Goal: Task Accomplishment & Management: Complete application form

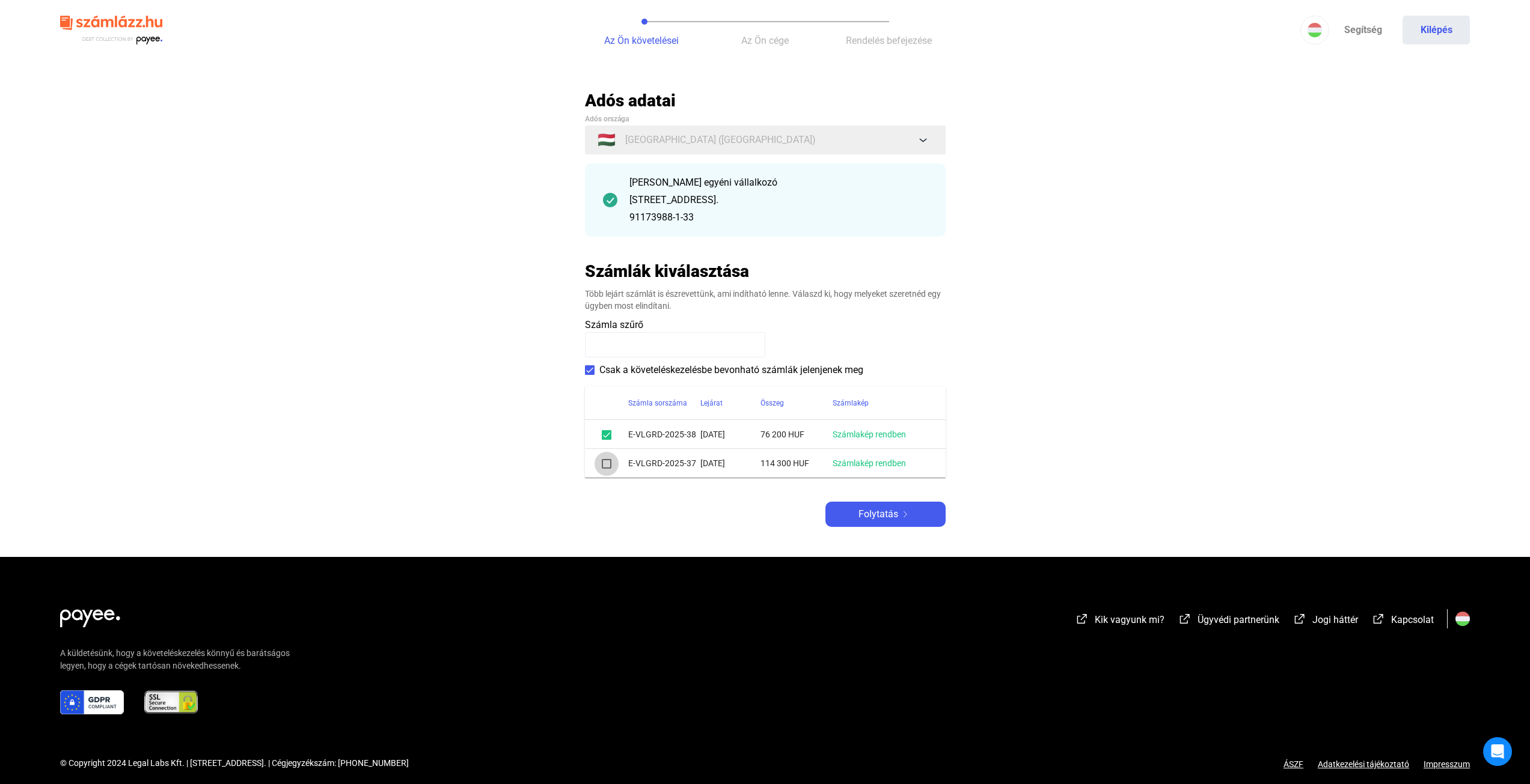
click at [602, 463] on span at bounding box center [607, 463] width 10 height 10
click at [892, 511] on span "Folytatás" at bounding box center [879, 514] width 40 height 15
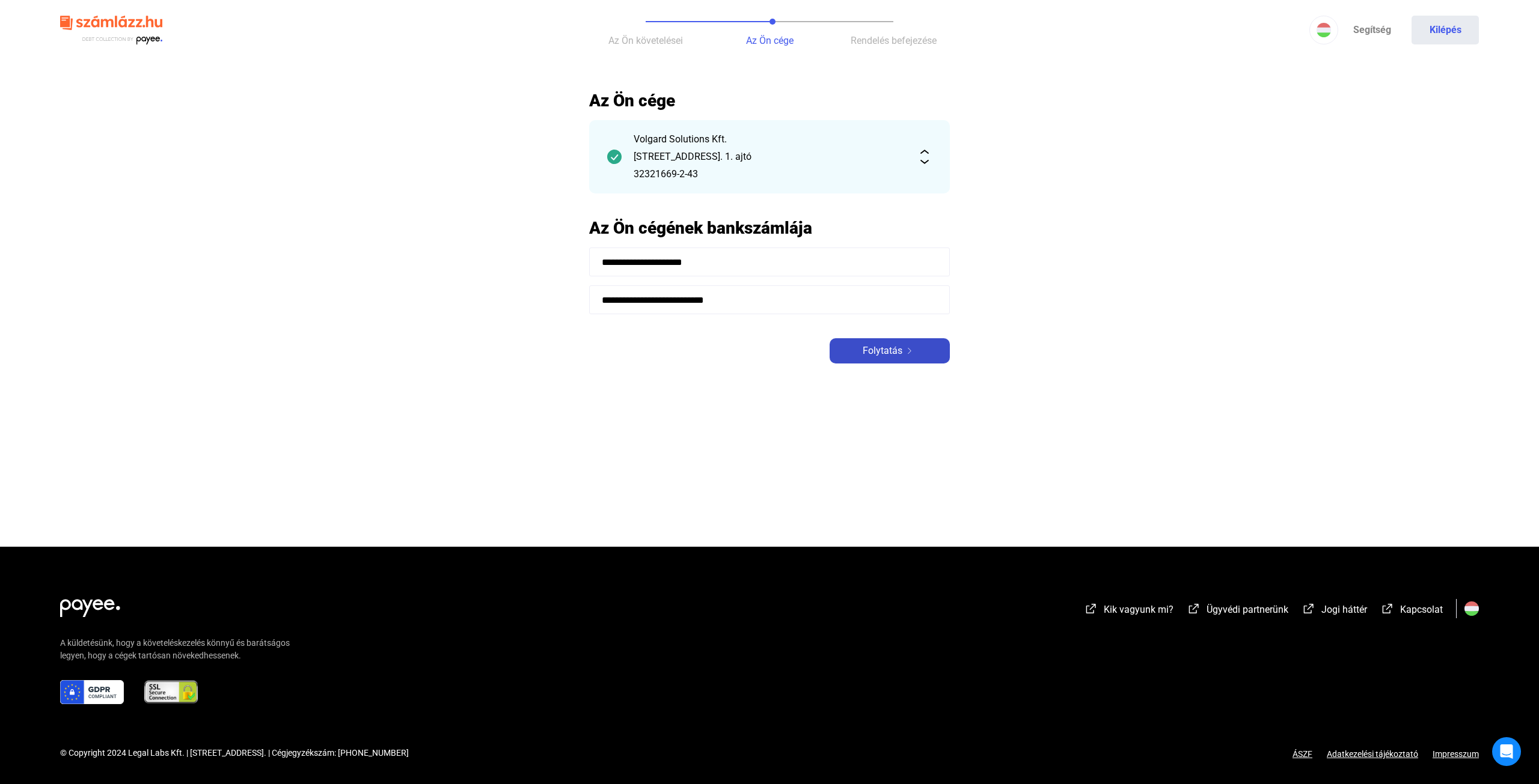
click at [894, 346] on span "Folytatás" at bounding box center [883, 350] width 40 height 15
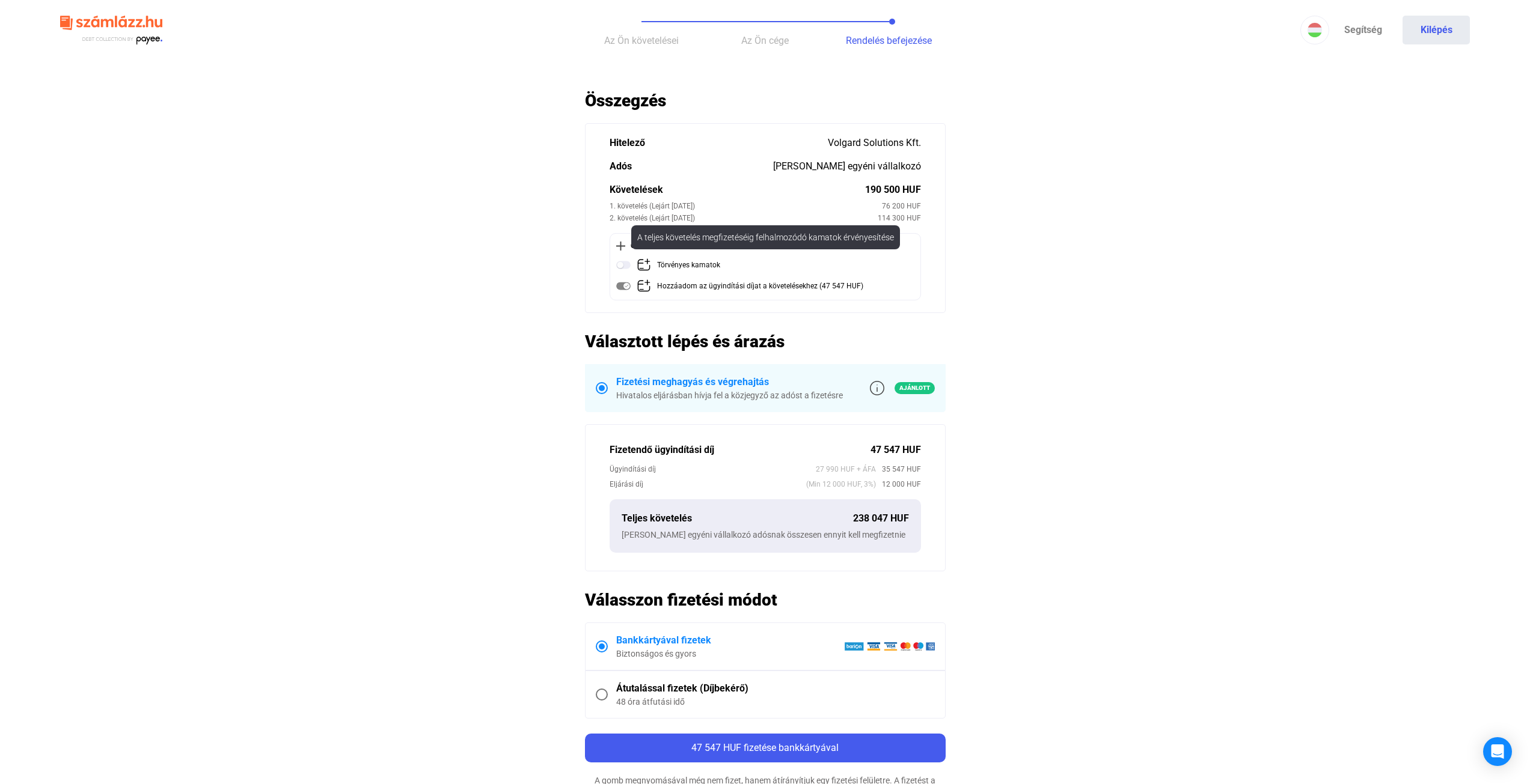
click at [626, 263] on img at bounding box center [623, 264] width 15 height 15
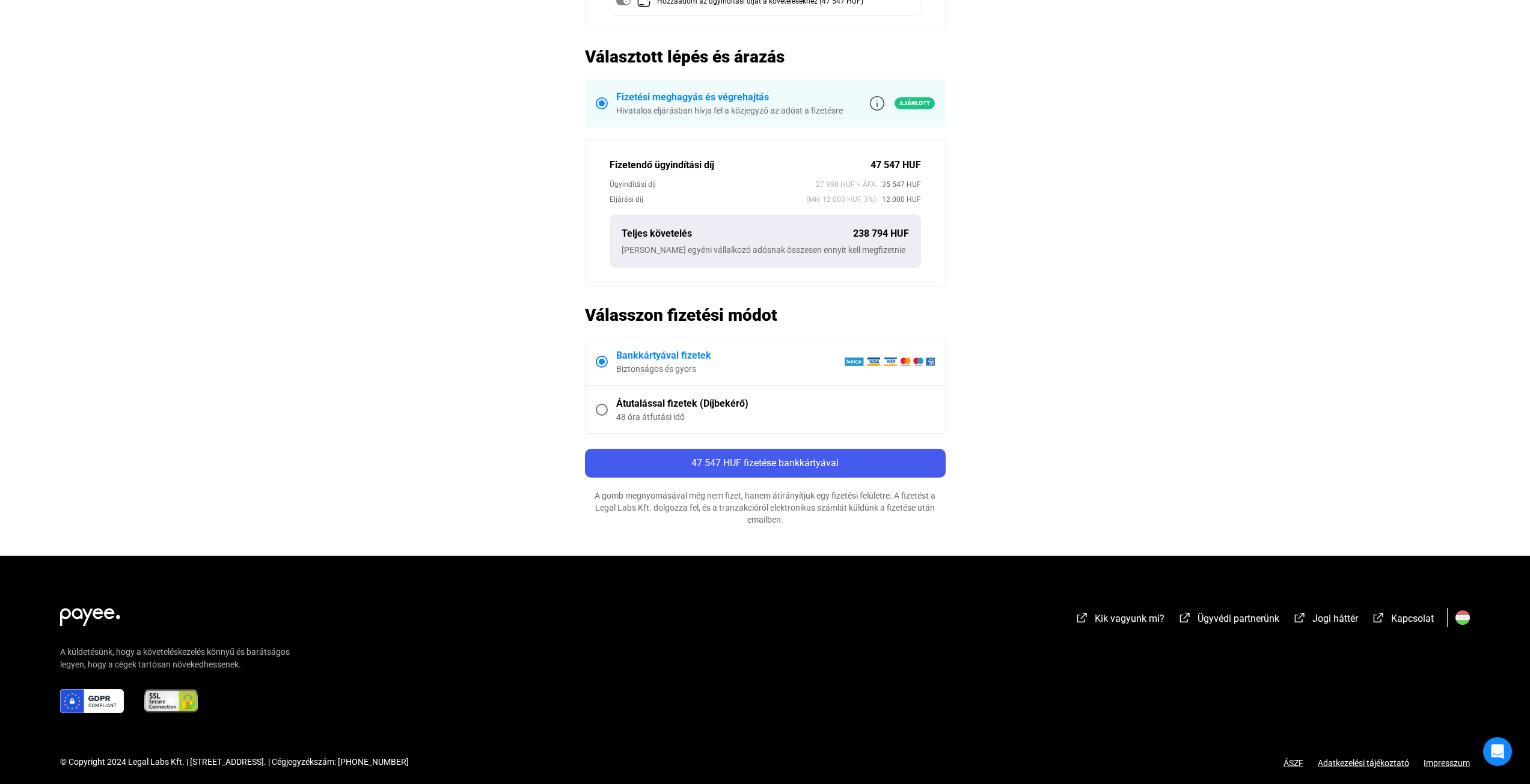
scroll to position [294, 0]
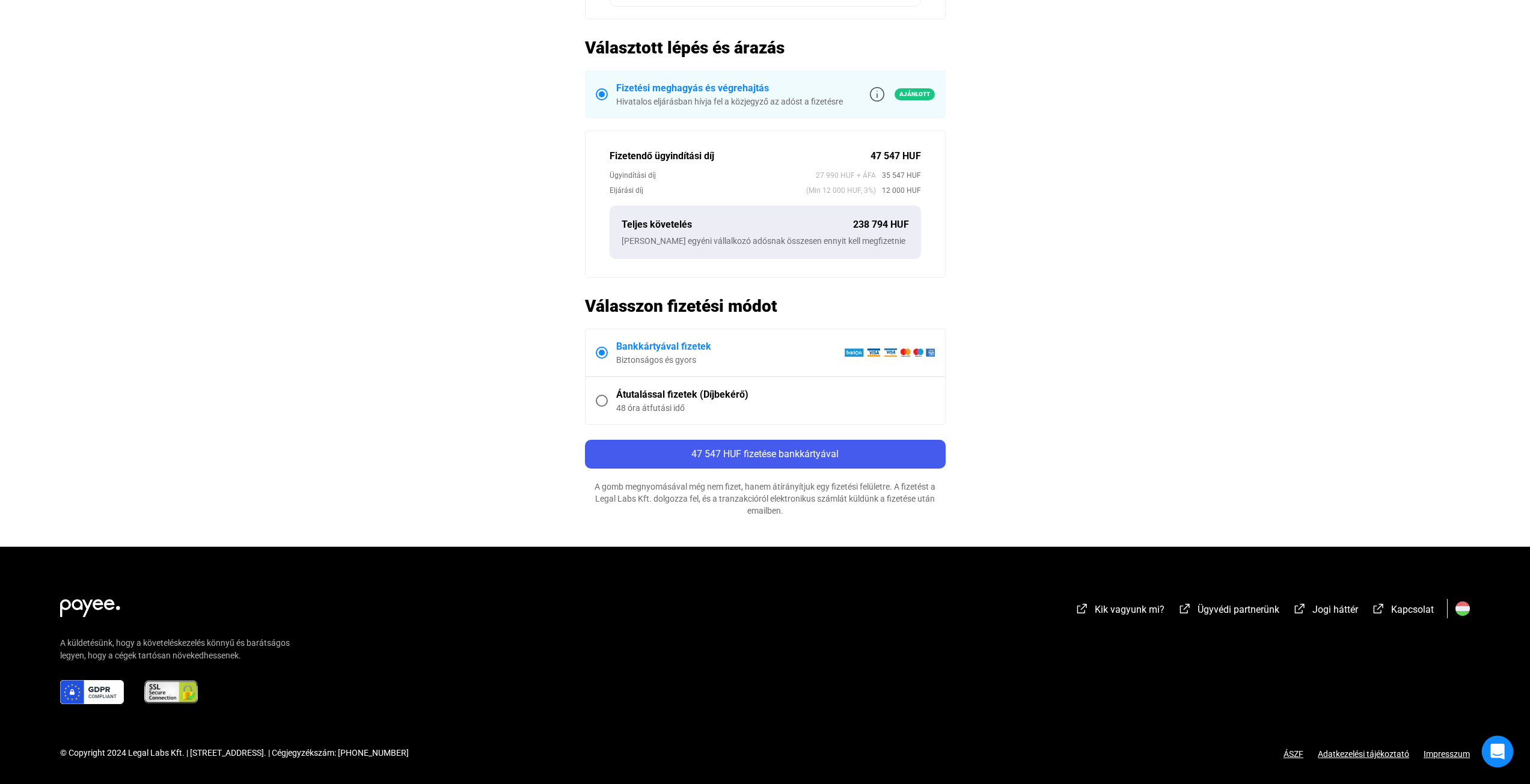
click at [1498, 756] on icon "Open Intercom Messenger" at bounding box center [1498, 752] width 15 height 15
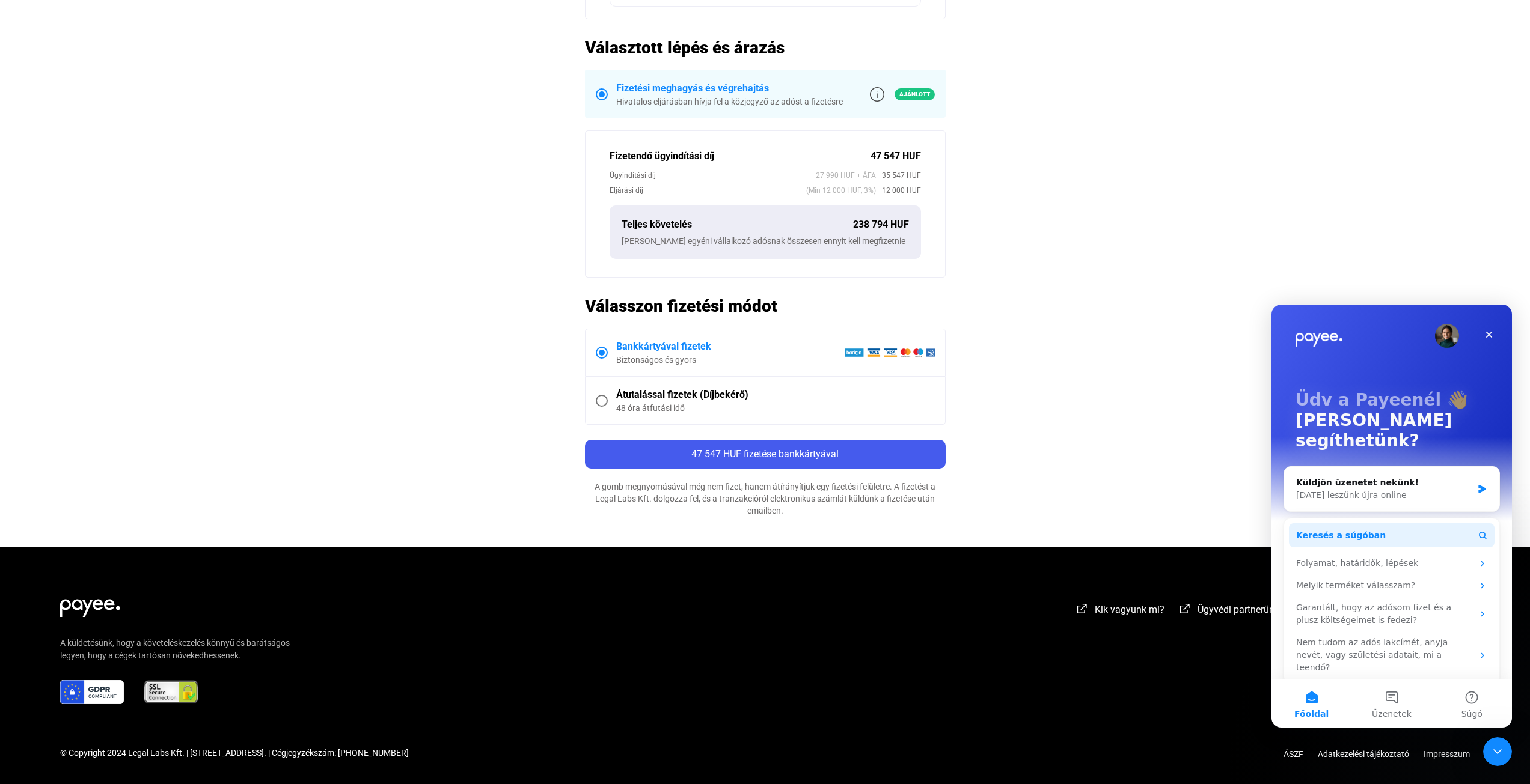
scroll to position [0, 0]
click at [1399, 602] on div "Garantált, hogy az adósom fizet és a plusz költségeimet is fedezi?" at bounding box center [1385, 614] width 177 height 25
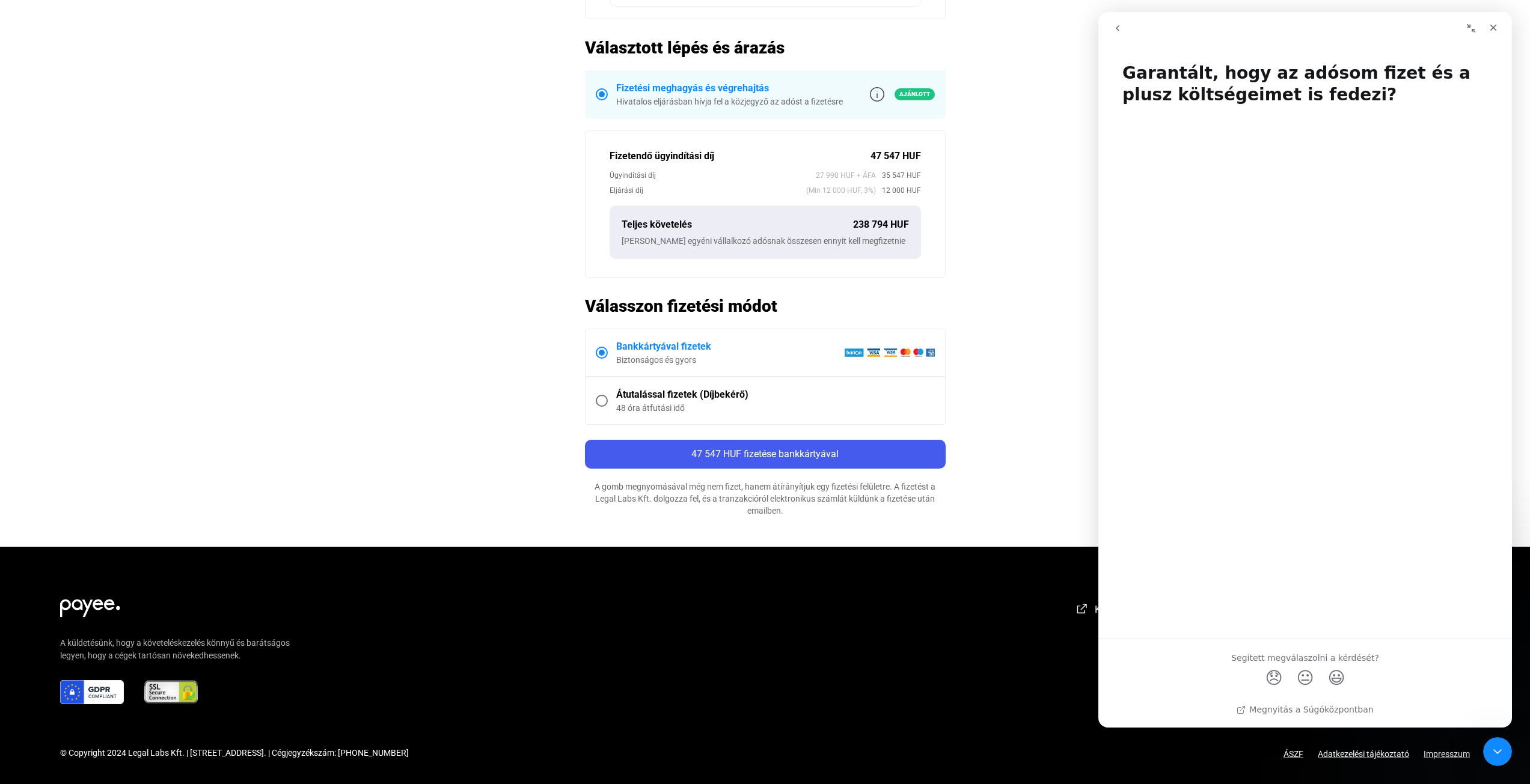
click at [1116, 28] on icon "go back" at bounding box center [1117, 28] width 4 height 6
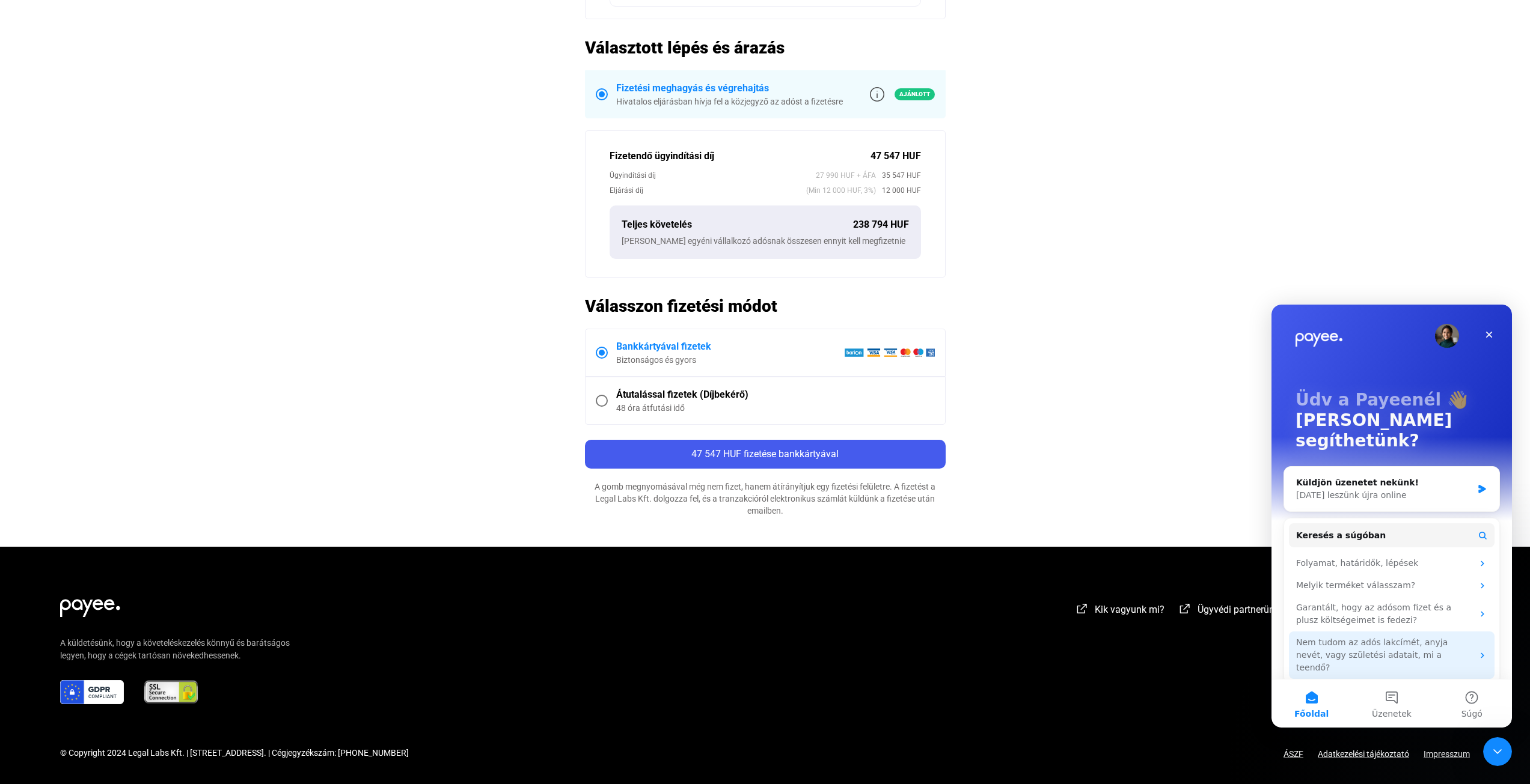
click at [1339, 636] on div "Nem tudom az adós lakcímét, anyja nevét, vagy születési adatait, mi a teendő?" at bounding box center [1385, 655] width 177 height 38
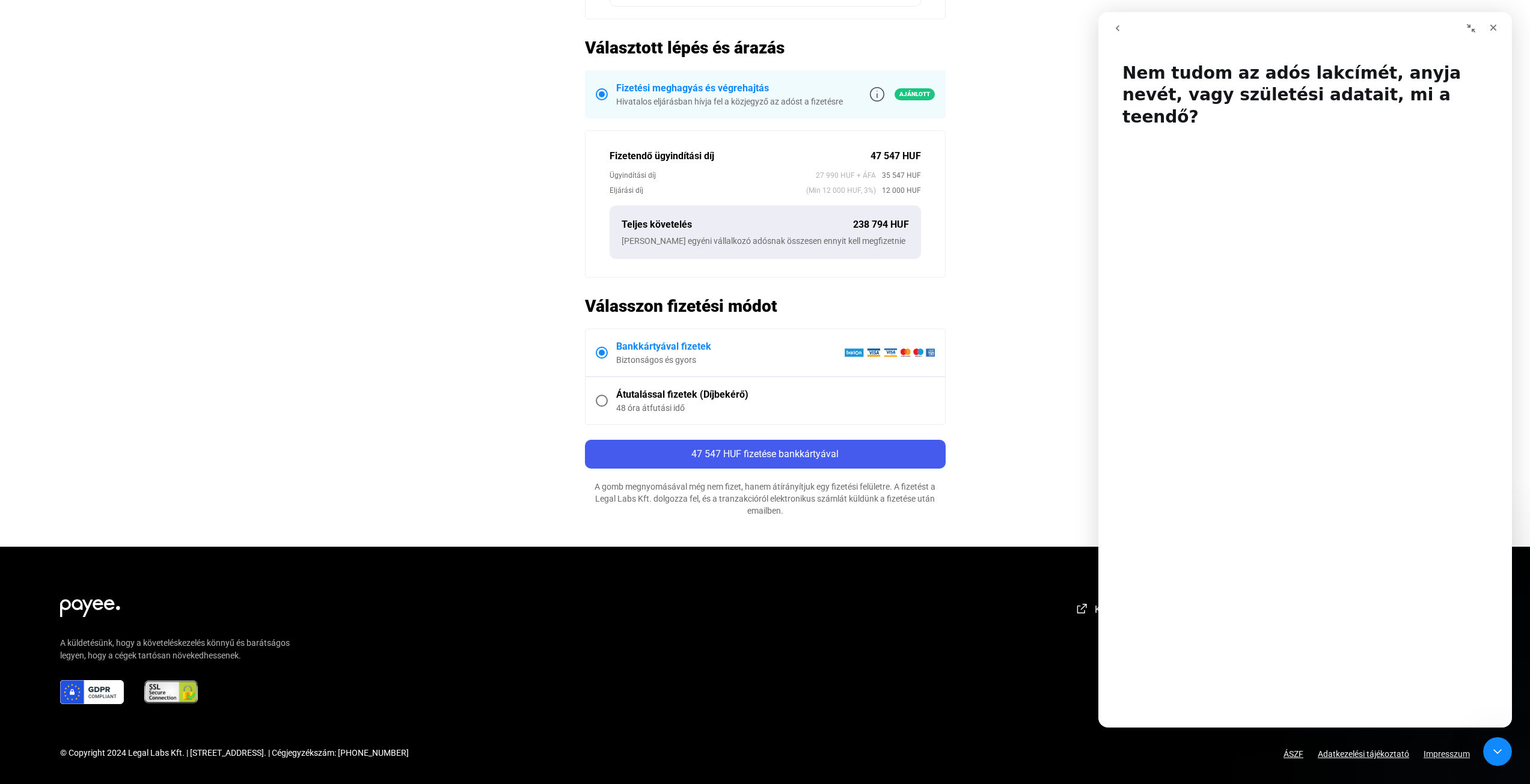
click at [1120, 28] on icon "go back" at bounding box center [1117, 28] width 10 height 10
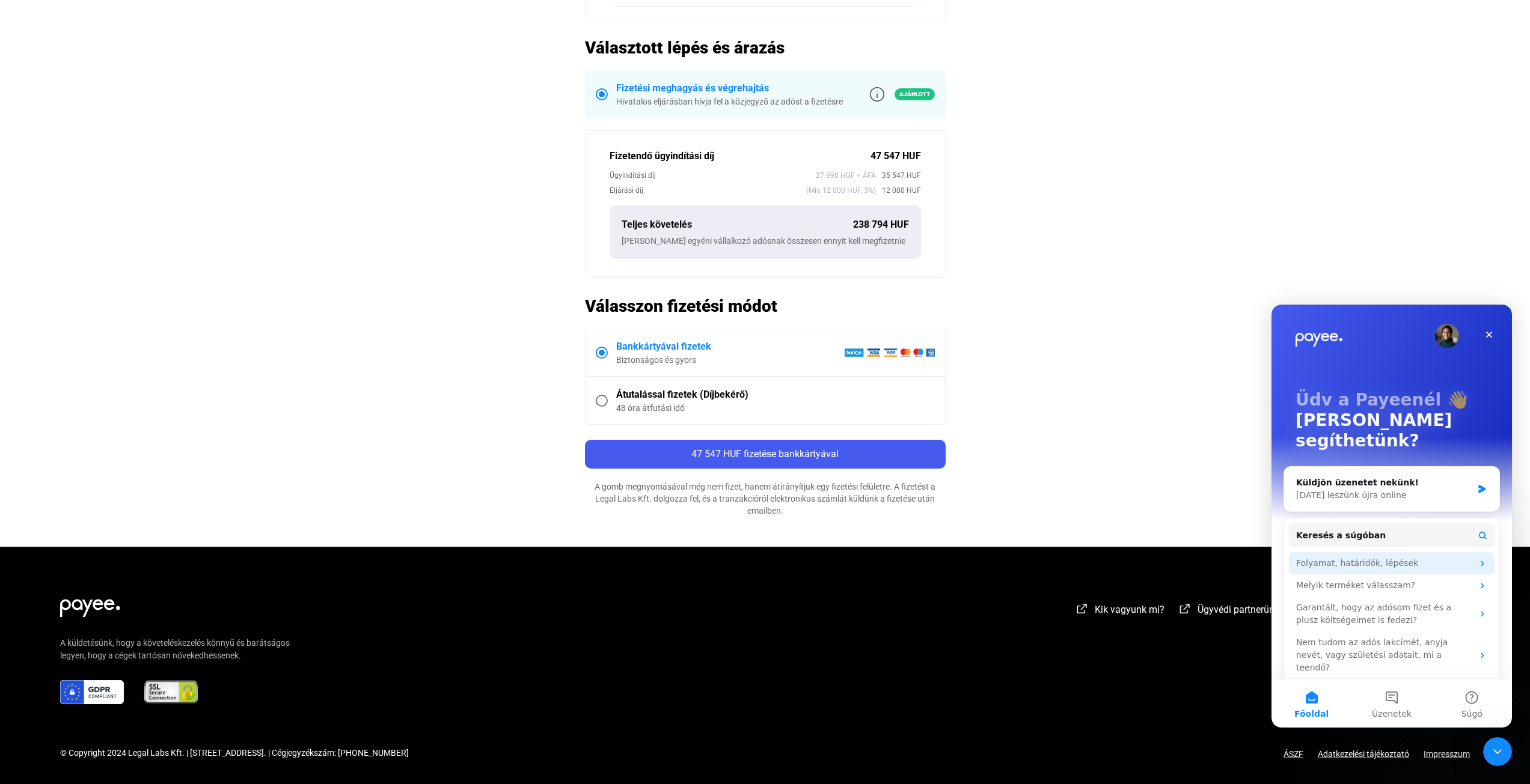
click at [1410, 557] on div "Folyamat, határidők, lépések" at bounding box center [1385, 563] width 177 height 12
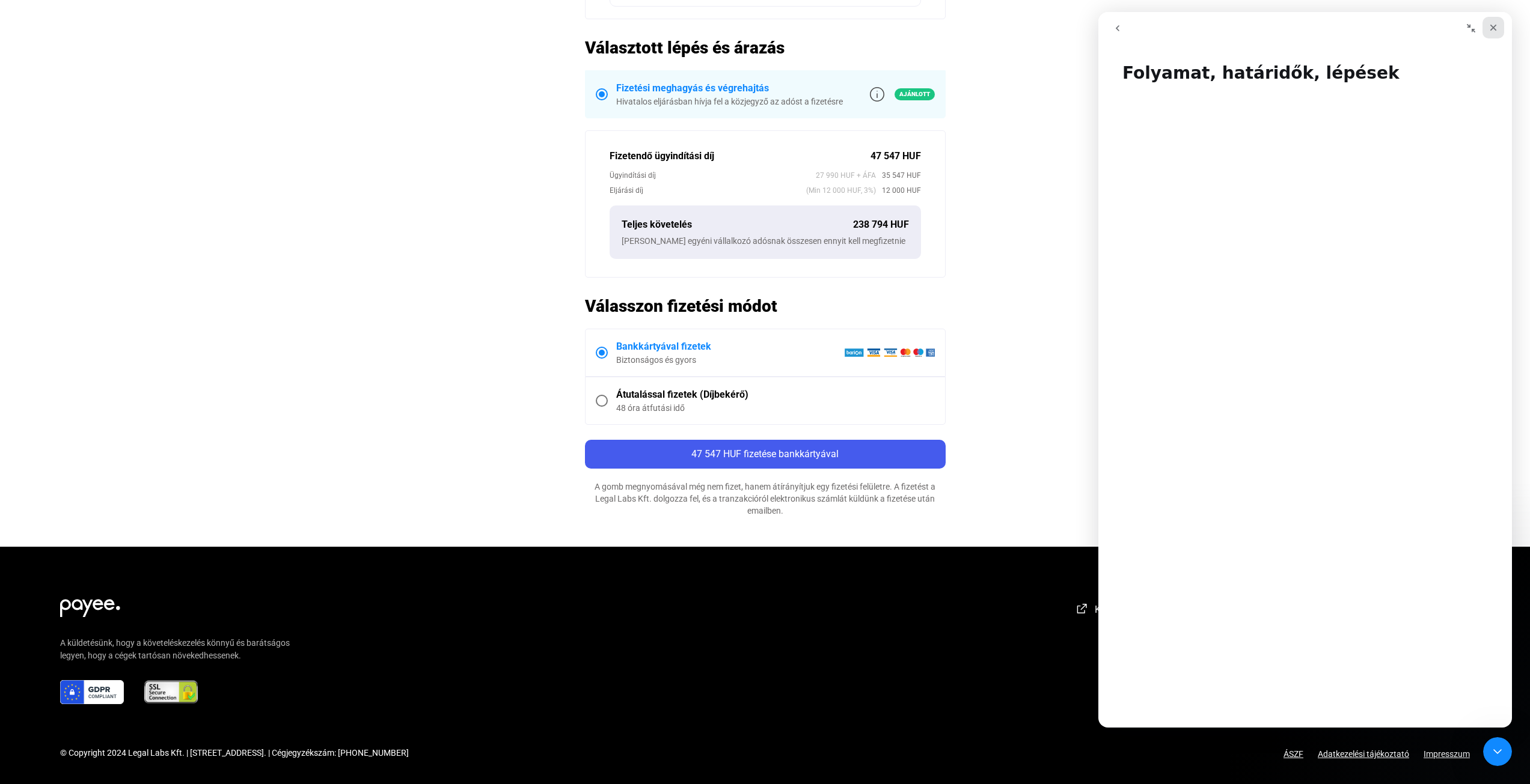
click at [1498, 21] on div "Bezárás" at bounding box center [1493, 28] width 22 height 22
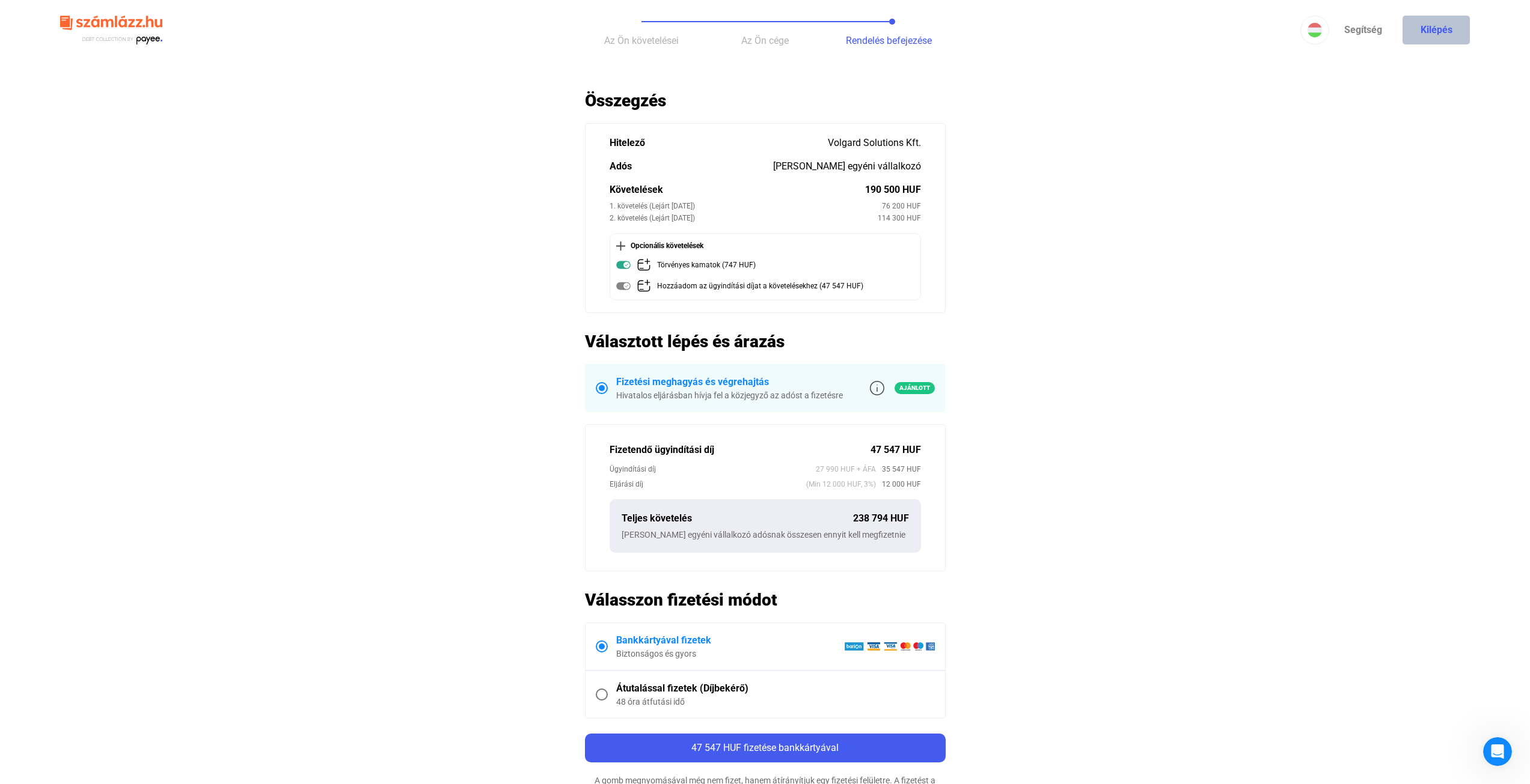
click at [1429, 37] on button "Kilépés" at bounding box center [1436, 30] width 68 height 29
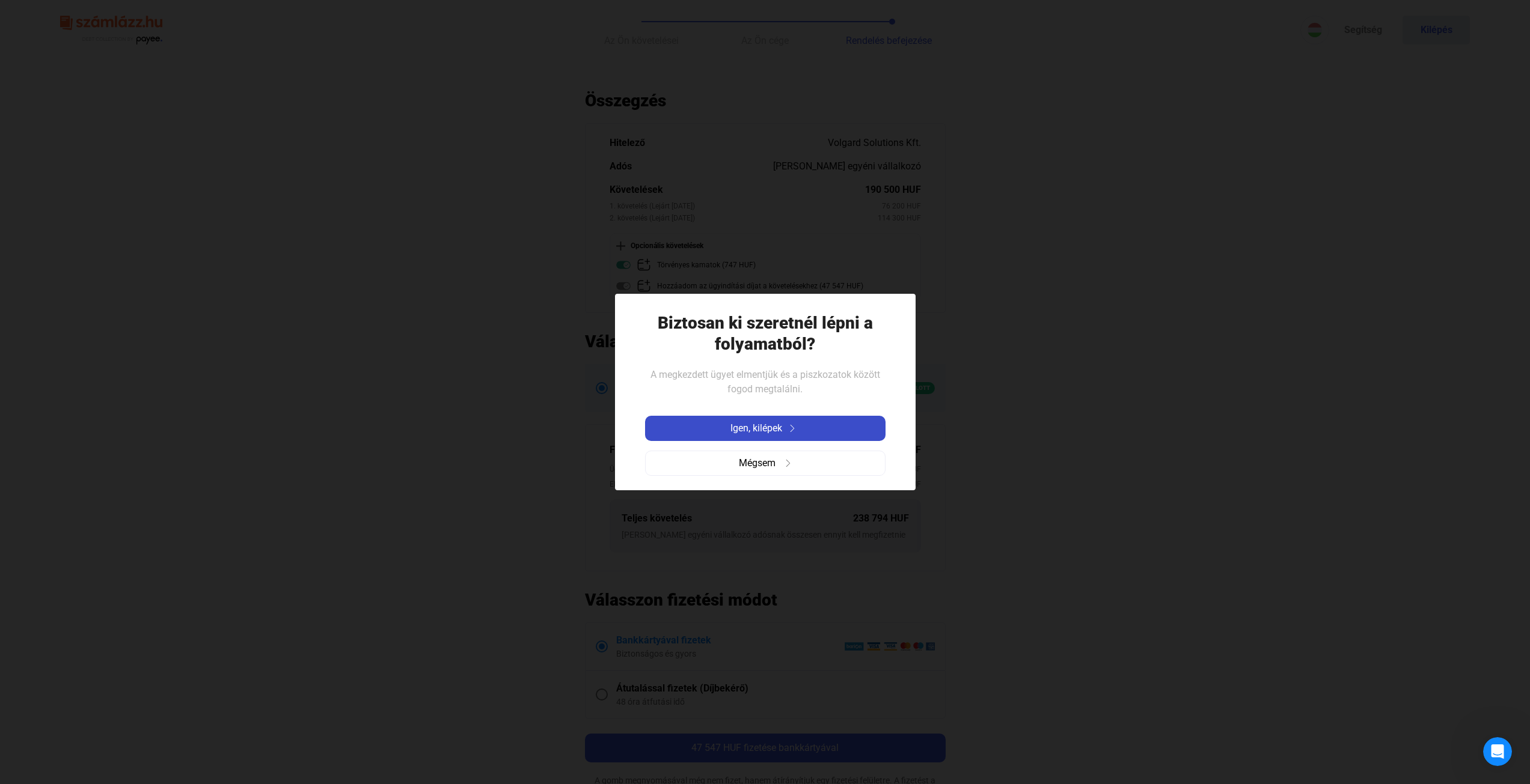
click at [801, 421] on div "Igen, kilépek" at bounding box center [765, 428] width 233 height 15
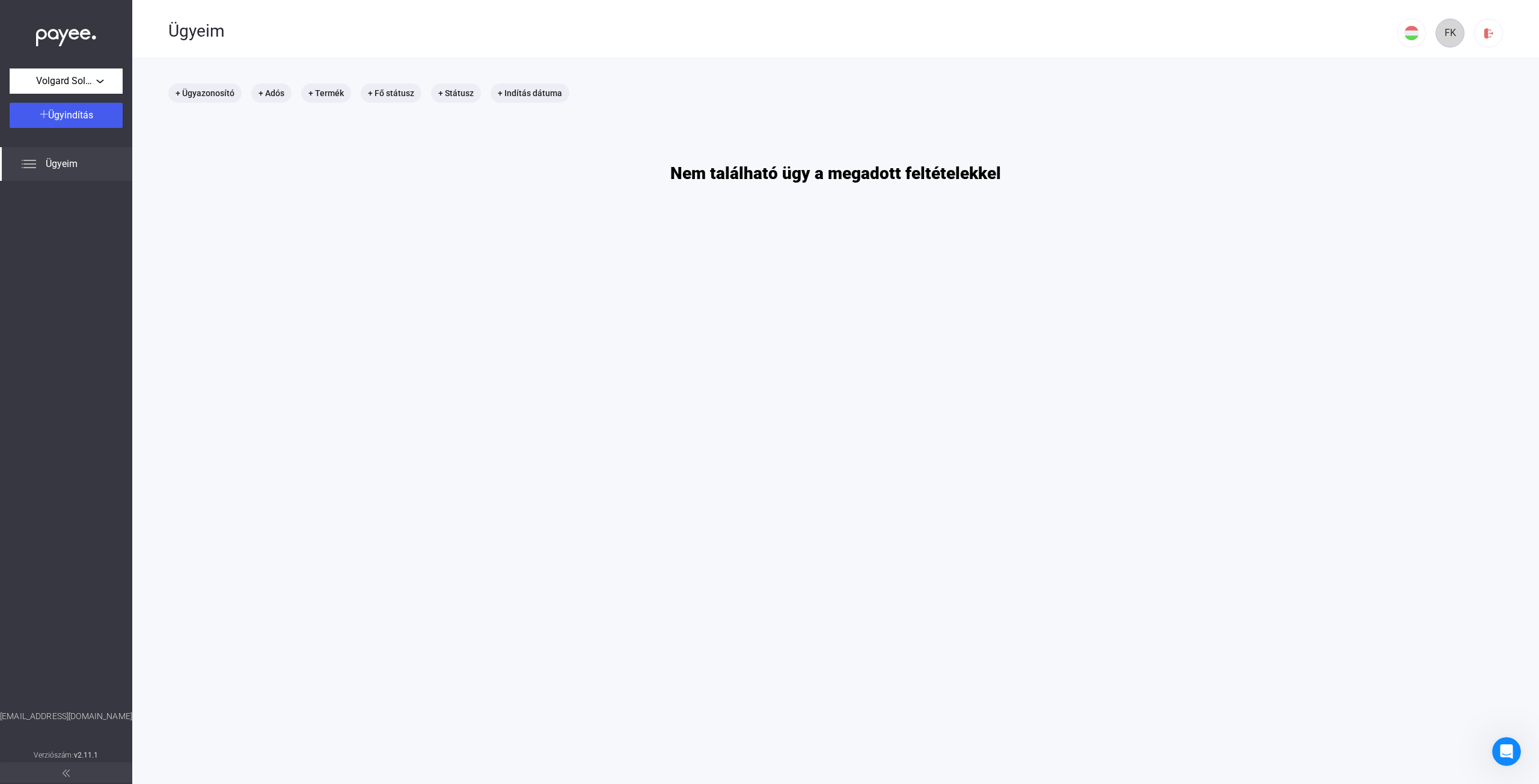
click at [1440, 35] on div "FK" at bounding box center [1450, 33] width 21 height 15
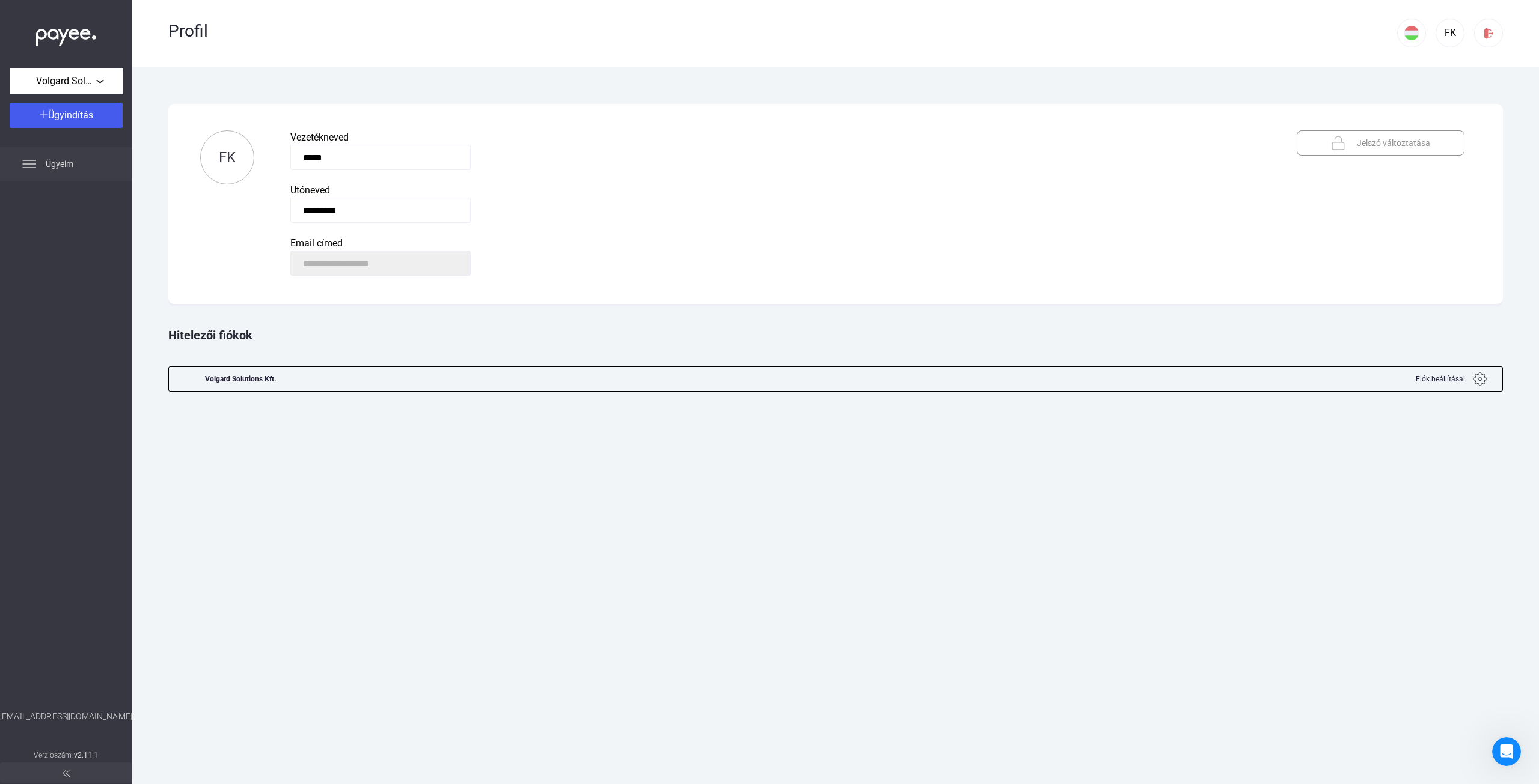
click at [75, 162] on div "Ügyeim" at bounding box center [66, 164] width 132 height 34
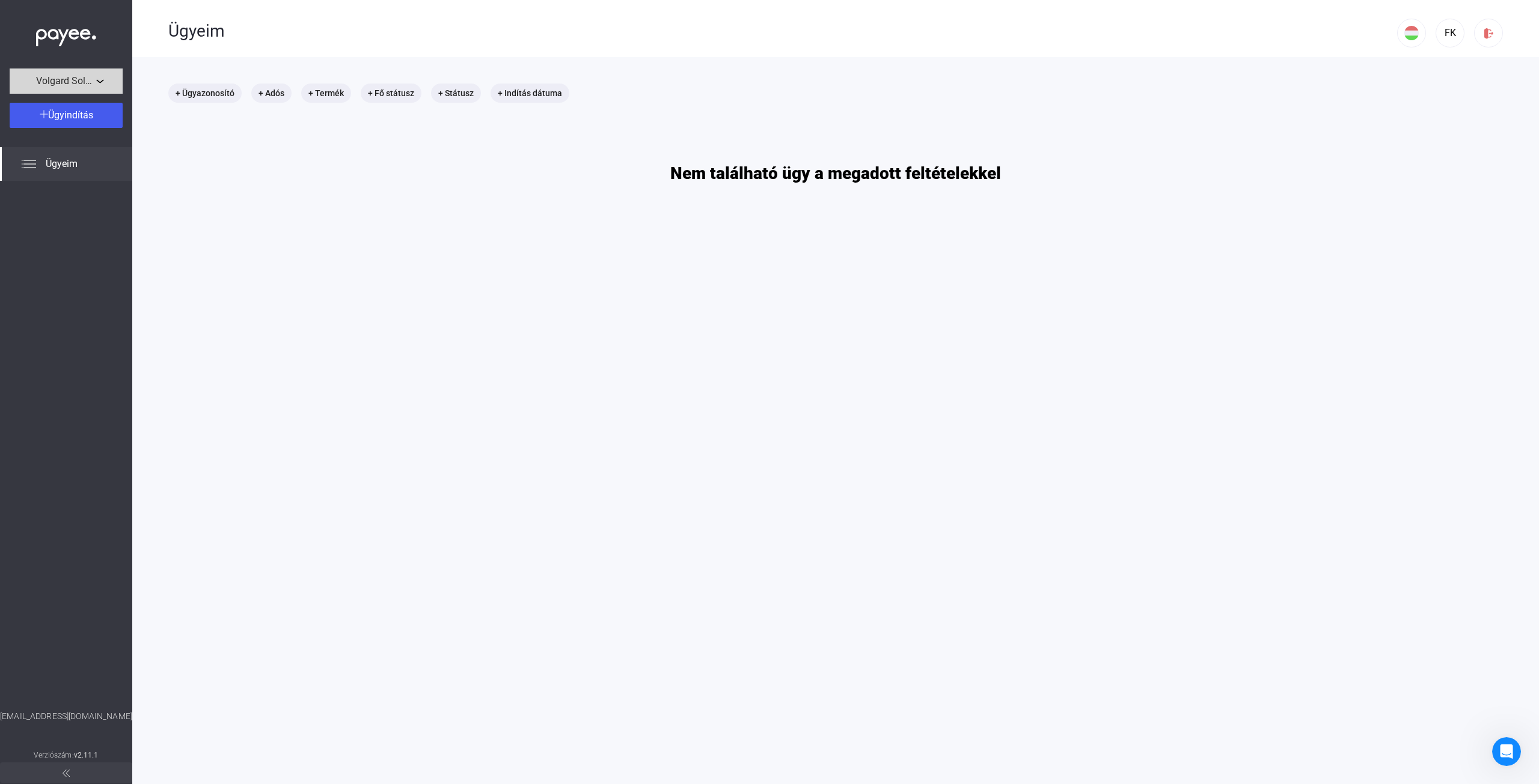
click at [85, 89] on button "Volgard Solutions Kft." at bounding box center [66, 81] width 113 height 25
click at [85, 89] on div at bounding box center [770, 392] width 1539 height 784
